Goal: Entertainment & Leisure: Consume media (video, audio)

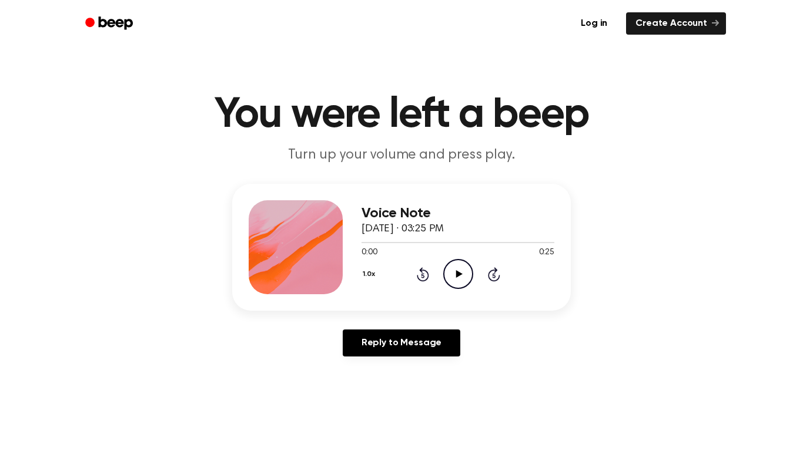
click at [454, 277] on icon "Play Audio" at bounding box center [458, 274] width 30 height 30
click at [53, 155] on header "You were left a beep Turn up your volume and press play." at bounding box center [401, 129] width 775 height 71
click at [445, 270] on icon "Play Audio" at bounding box center [458, 274] width 30 height 30
click at [447, 267] on icon "Play Audio" at bounding box center [458, 274] width 30 height 30
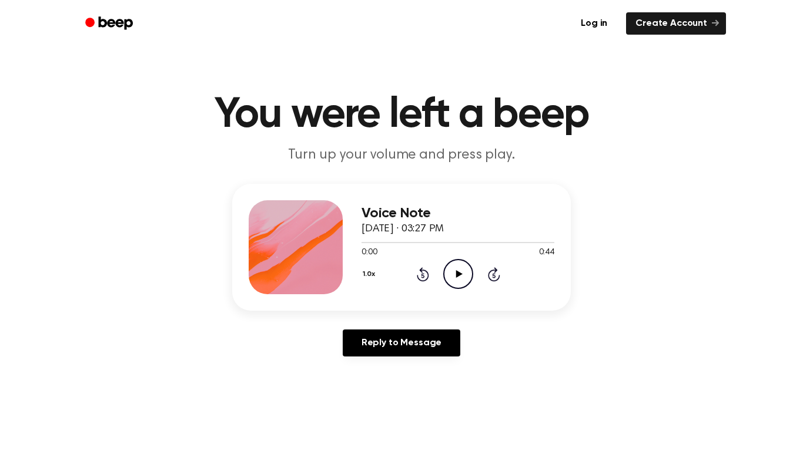
click at [455, 270] on icon "Play Audio" at bounding box center [458, 274] width 30 height 30
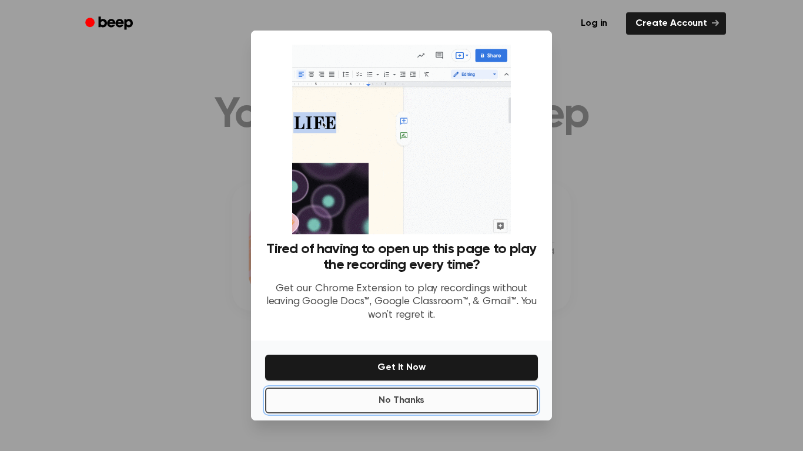
click at [461, 403] on button "No Thanks" at bounding box center [401, 401] width 273 height 26
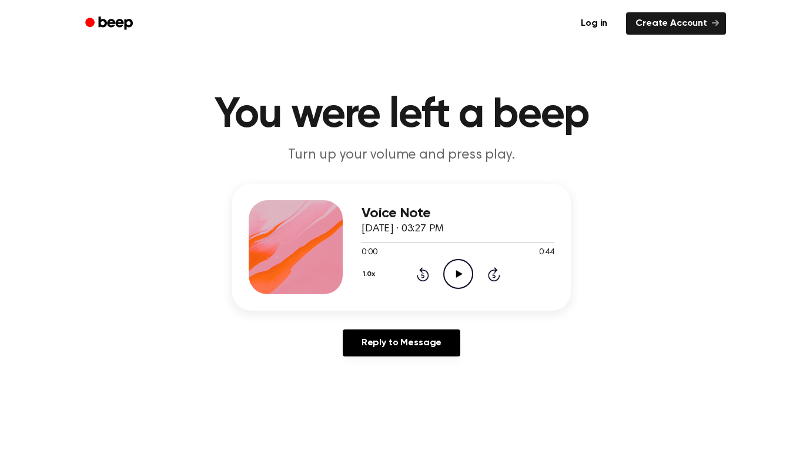
click at [451, 279] on icon "Play Audio" at bounding box center [458, 274] width 30 height 30
click at [427, 272] on icon at bounding box center [423, 274] width 12 height 14
click at [454, 266] on icon "Play Audio" at bounding box center [458, 274] width 30 height 30
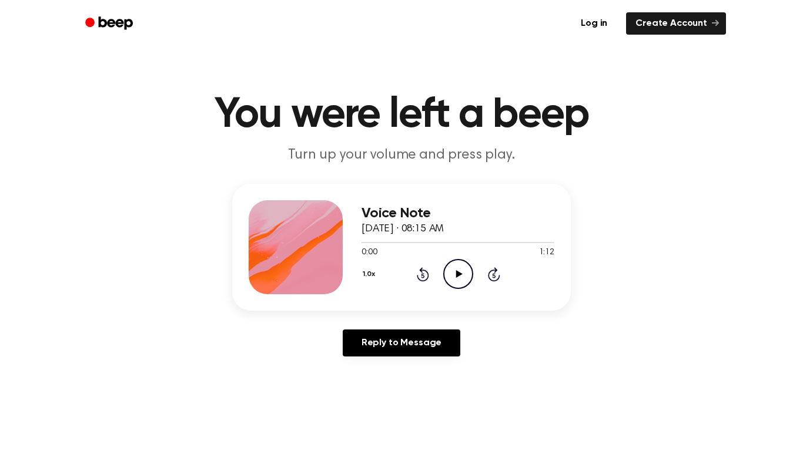
click at [460, 265] on icon "Play Audio" at bounding box center [458, 274] width 30 height 30
